Goal: Navigation & Orientation: Find specific page/section

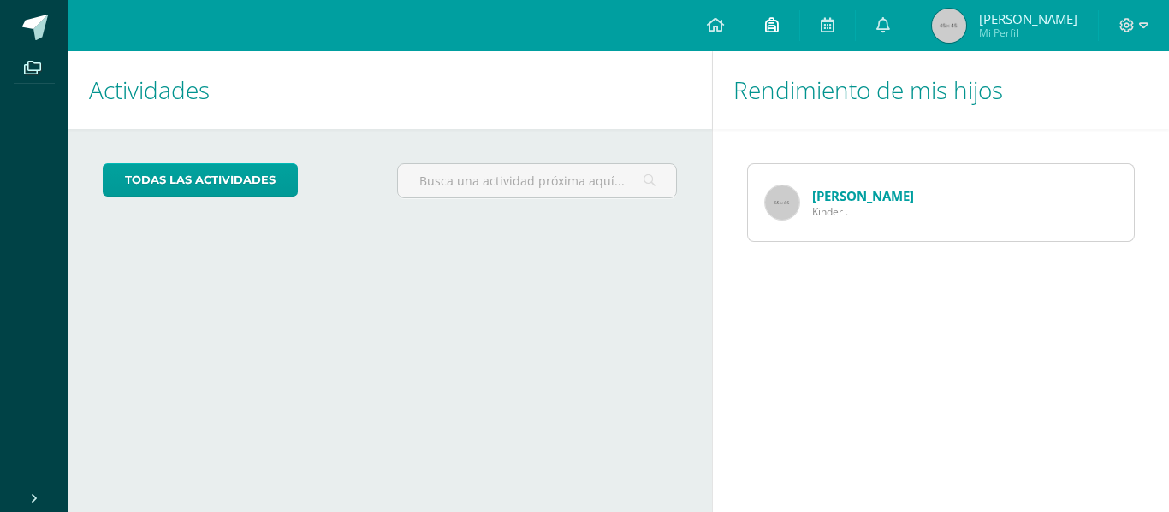
click at [779, 25] on icon at bounding box center [772, 24] width 14 height 15
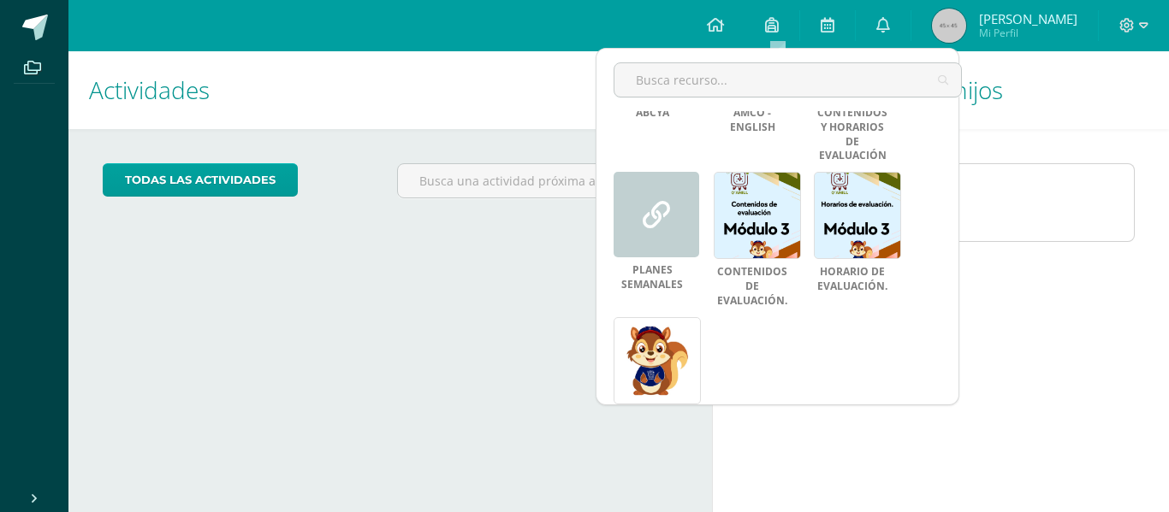
scroll to position [295, 0]
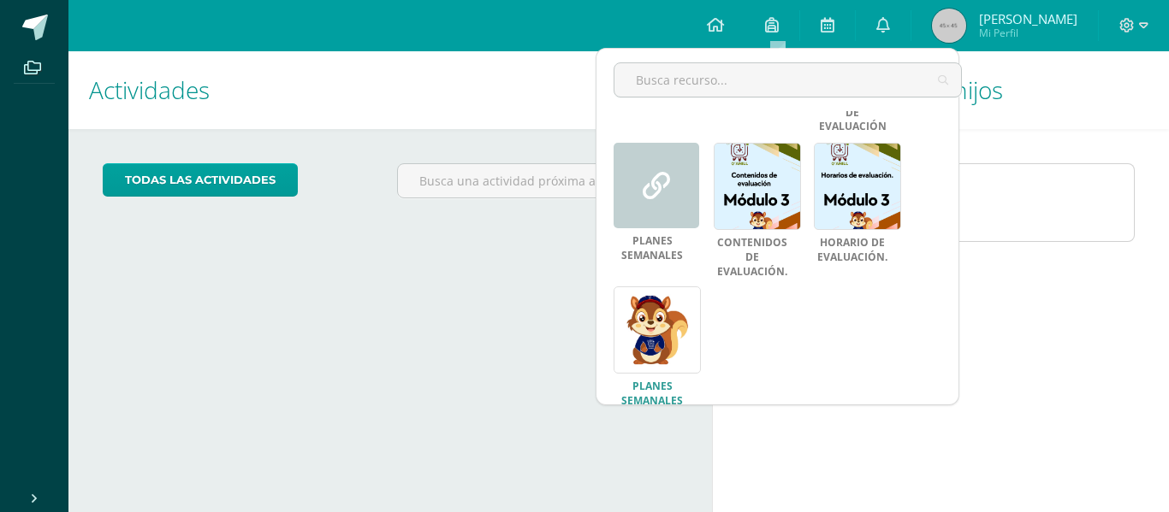
click at [639, 301] on link at bounding box center [656, 330] width 87 height 87
